Goal: Information Seeking & Learning: Learn about a topic

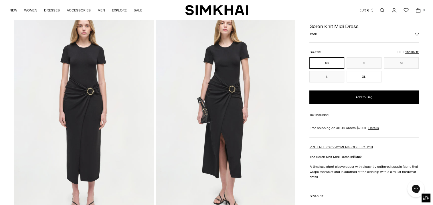
scroll to position [29, 0]
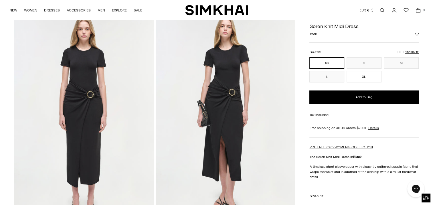
drag, startPoint x: 167, startPoint y: 176, endPoint x: 129, endPoint y: 182, distance: 37.9
drag, startPoint x: 129, startPoint y: 182, endPoint x: 106, endPoint y: 156, distance: 35.0
click at [106, 156] on img at bounding box center [83, 117] width 139 height 209
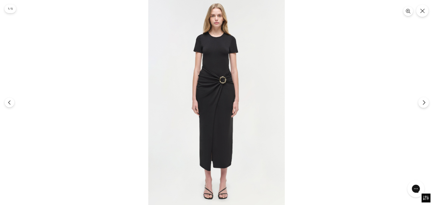
click at [425, 101] on icon "Next" at bounding box center [423, 102] width 5 height 5
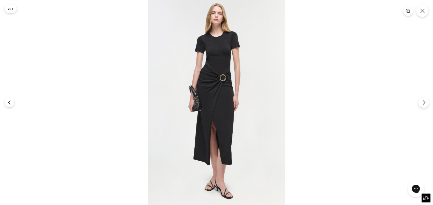
click at [425, 100] on icon "Next" at bounding box center [423, 102] width 5 height 5
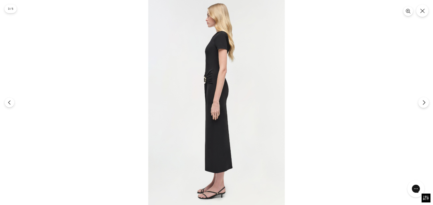
click at [421, 101] on button "Next" at bounding box center [423, 102] width 11 height 11
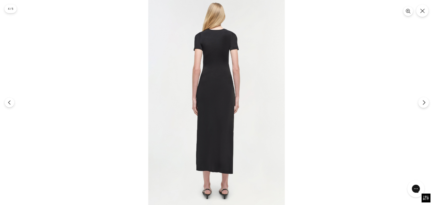
click at [421, 101] on button "Next" at bounding box center [423, 102] width 11 height 11
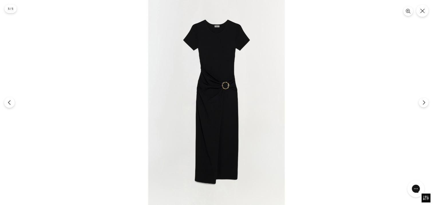
click at [10, 101] on icon "Previous" at bounding box center [9, 102] width 5 height 5
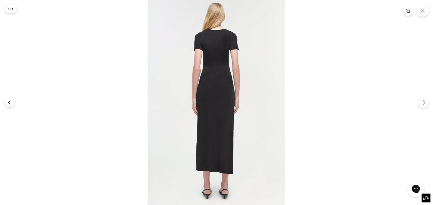
click at [424, 102] on icon "Next" at bounding box center [423, 102] width 2 height 4
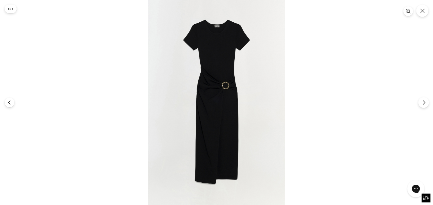
click at [424, 102] on icon "Next" at bounding box center [423, 102] width 2 height 4
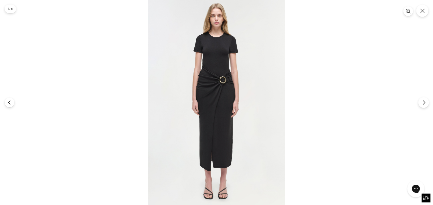
click at [424, 102] on icon "Next" at bounding box center [423, 102] width 2 height 4
